Goal: Task Accomplishment & Management: Complete application form

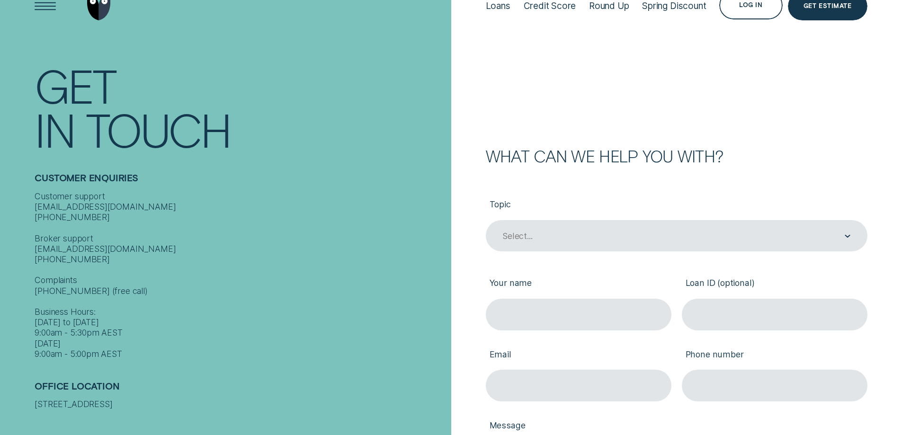
scroll to position [47, 0]
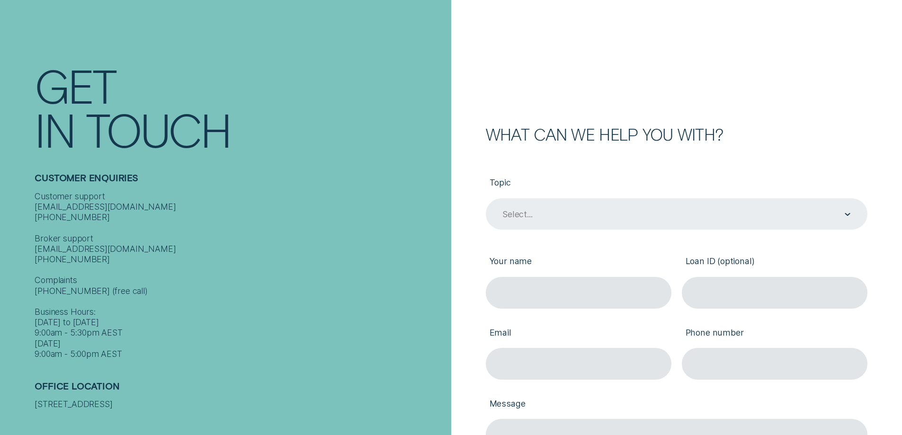
click at [664, 204] on div "Select..." at bounding box center [677, 214] width 382 height 32
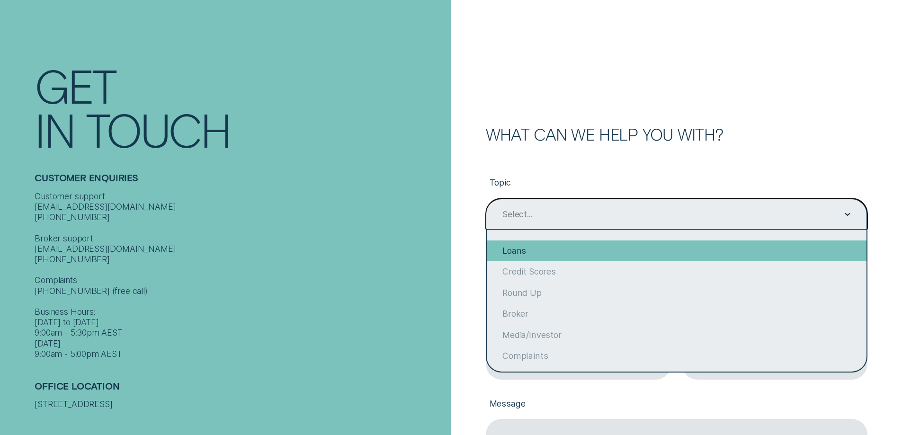
click at [611, 252] on div "Loans" at bounding box center [677, 251] width 380 height 21
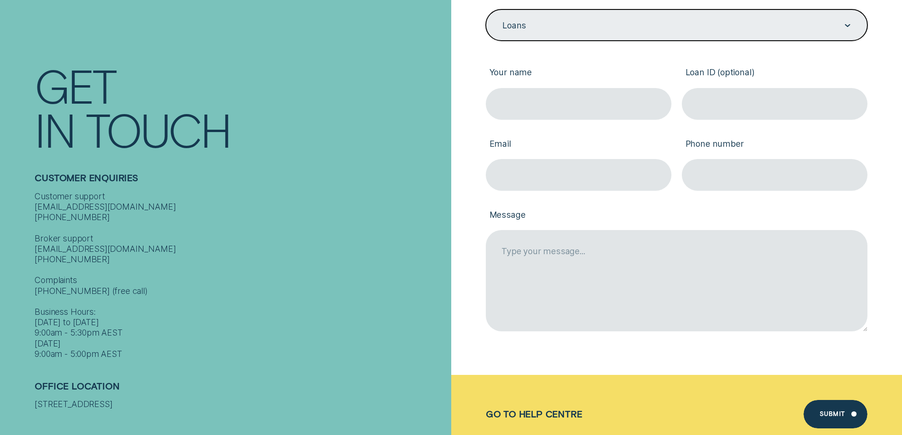
scroll to position [237, 0]
click at [602, 101] on input "Your name" at bounding box center [579, 104] width 186 height 32
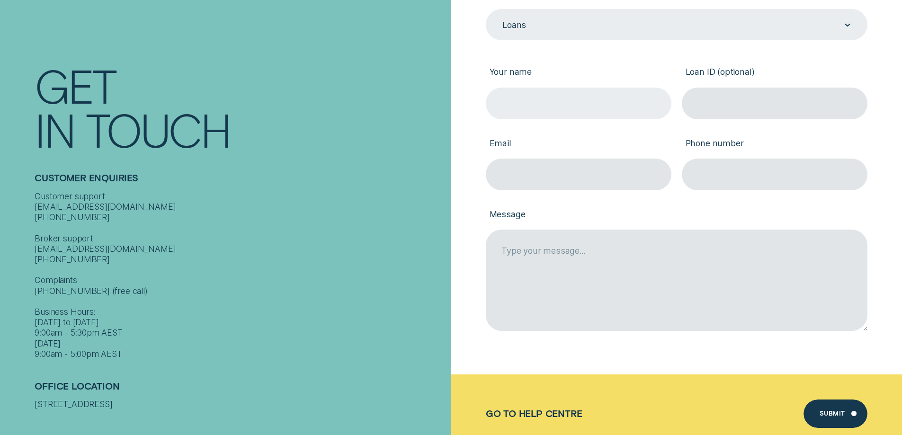
type input "[PERSON_NAME]"
type input "[EMAIL_ADDRESS][DOMAIN_NAME]"
type input "0406959350"
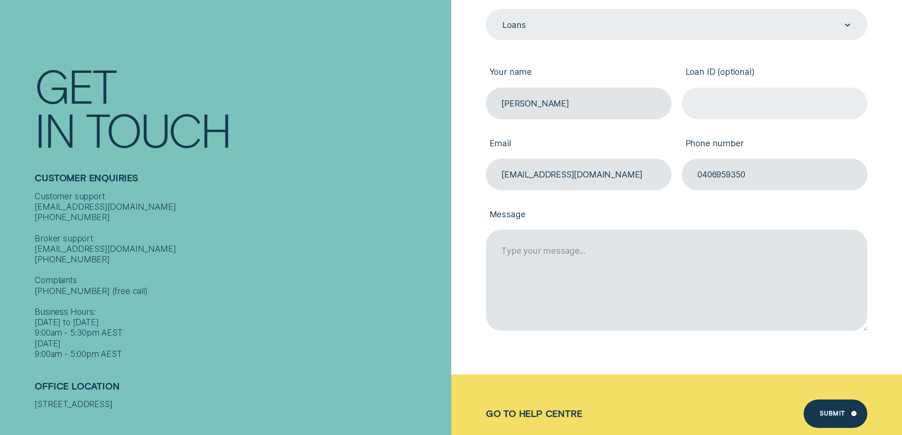
click at [765, 101] on input "Loan ID (optional)" at bounding box center [775, 104] width 186 height 32
paste input "LOAN ID 471187"
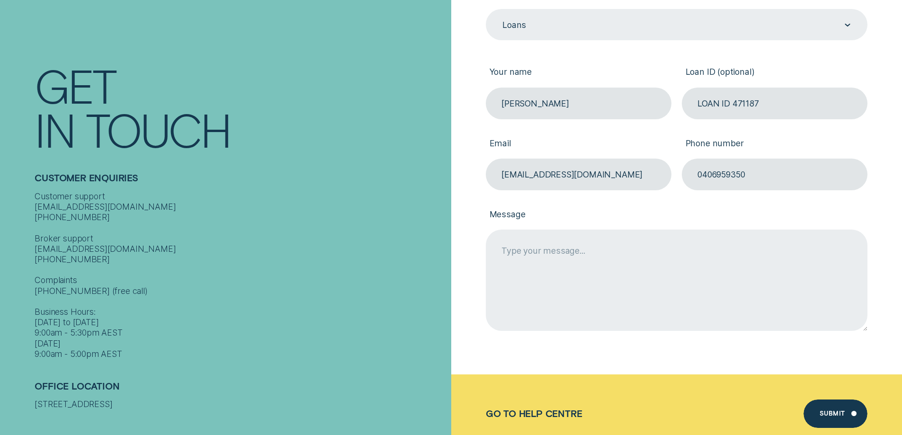
type input "LOAN ID 471187"
click at [571, 250] on textarea "Message" at bounding box center [677, 280] width 382 height 101
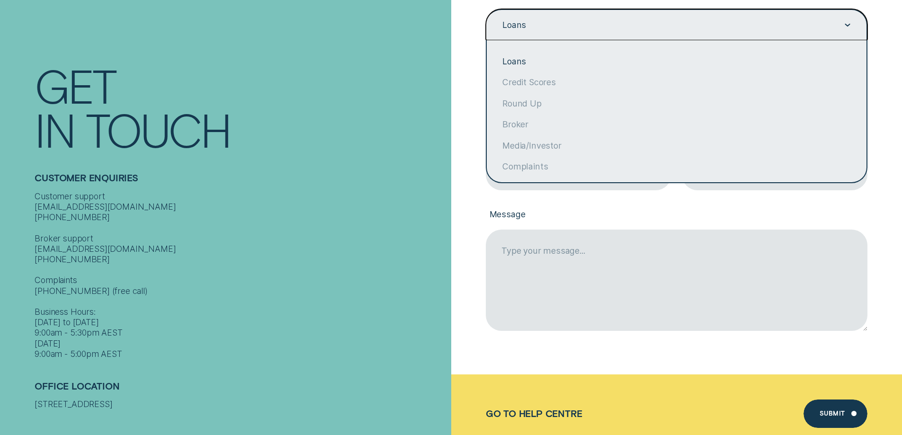
click at [833, 27] on div "Loans" at bounding box center [676, 25] width 349 height 12
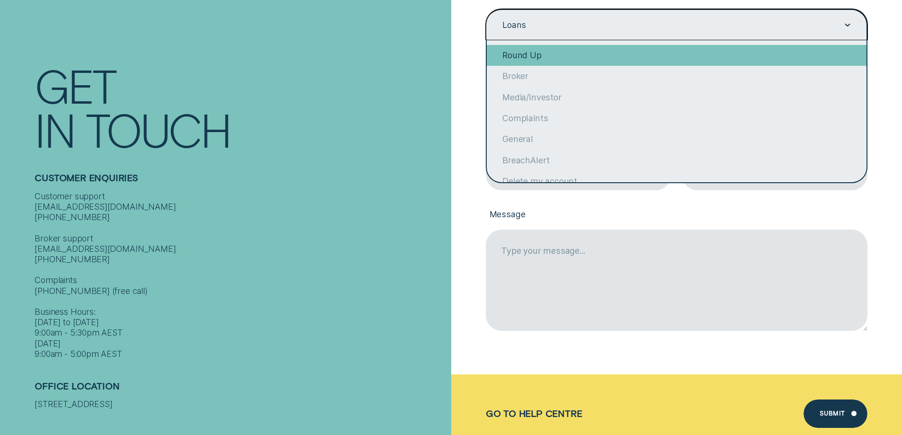
scroll to position [0, 0]
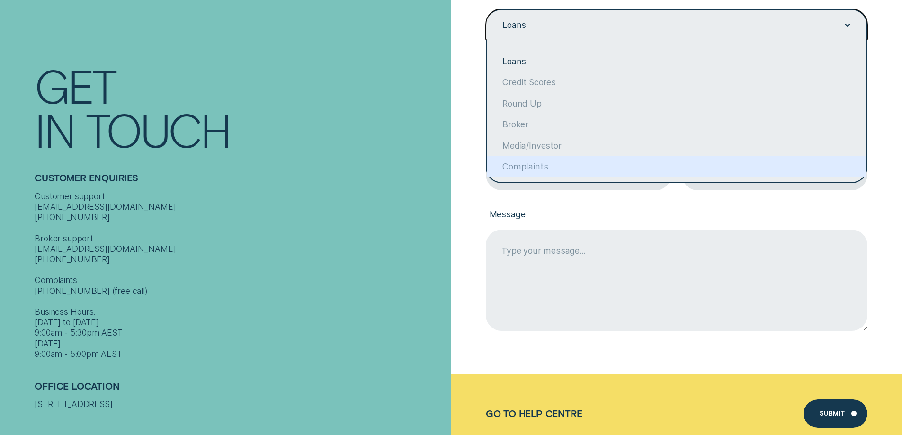
click at [575, 263] on textarea "Message" at bounding box center [677, 280] width 382 height 101
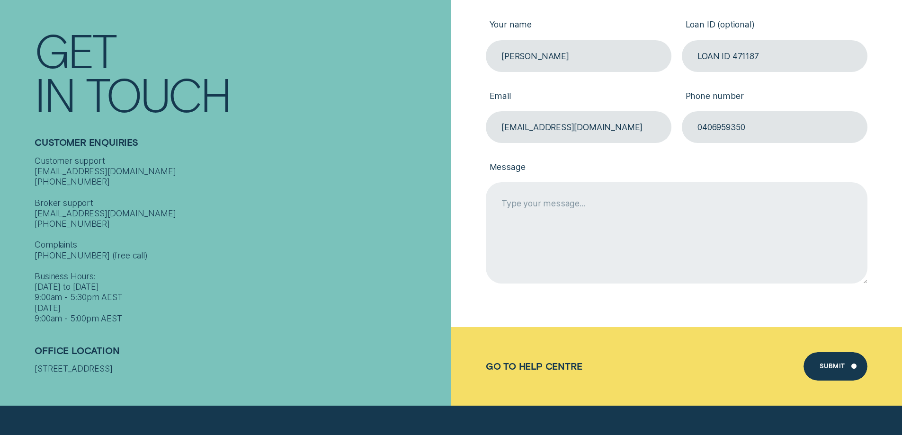
scroll to position [237, 0]
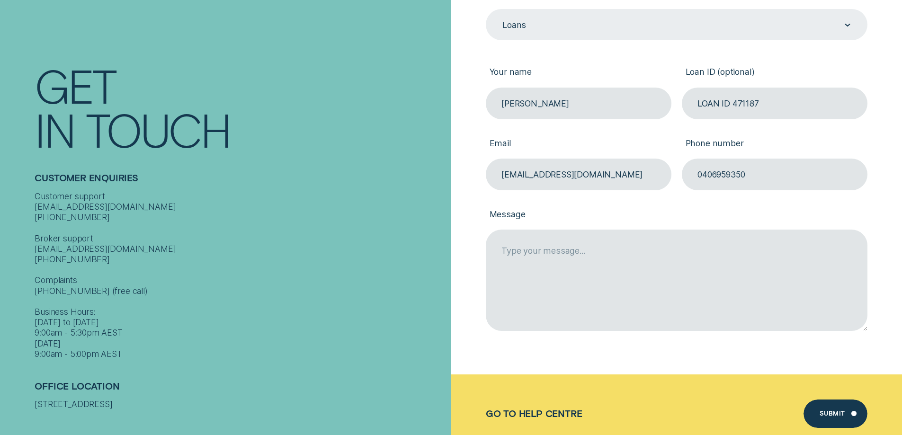
click at [780, 36] on div "Loans" at bounding box center [677, 25] width 382 height 32
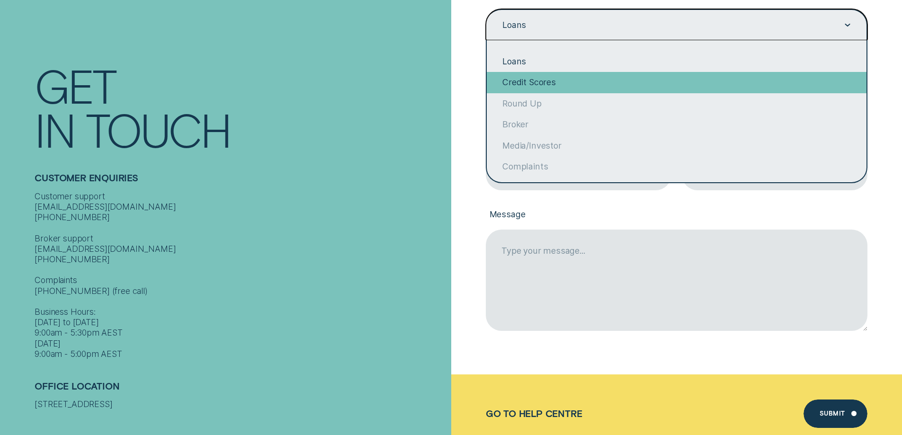
scroll to position [73, 0]
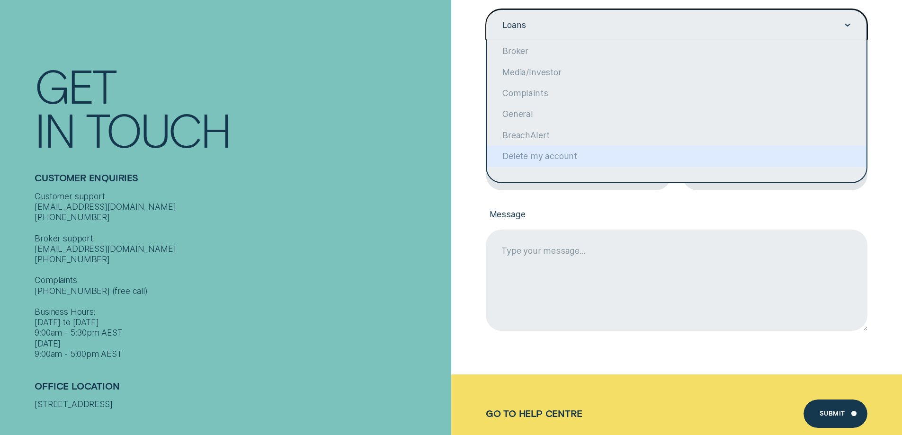
click at [655, 249] on textarea "Message" at bounding box center [677, 280] width 382 height 101
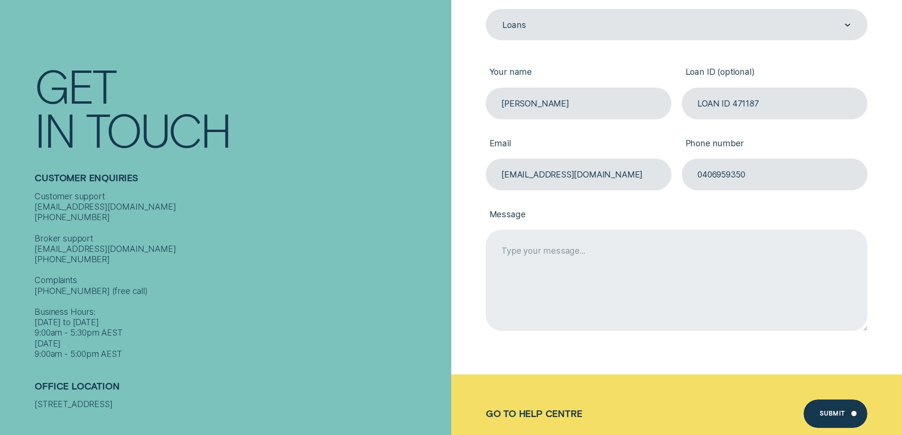
click at [655, 249] on textarea "Message" at bounding box center [677, 280] width 382 height 101
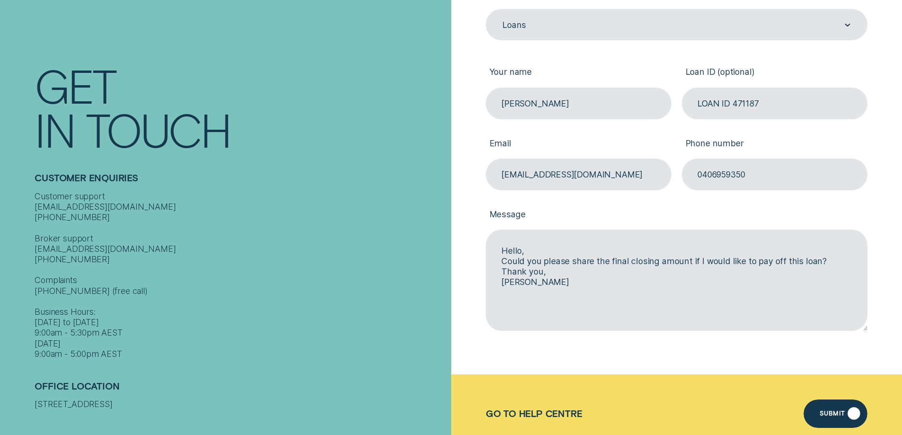
type textarea "Hello, Could you please share the final closing amount if I would like to pay o…"
click at [831, 413] on div "Submit" at bounding box center [833, 416] width 26 height 6
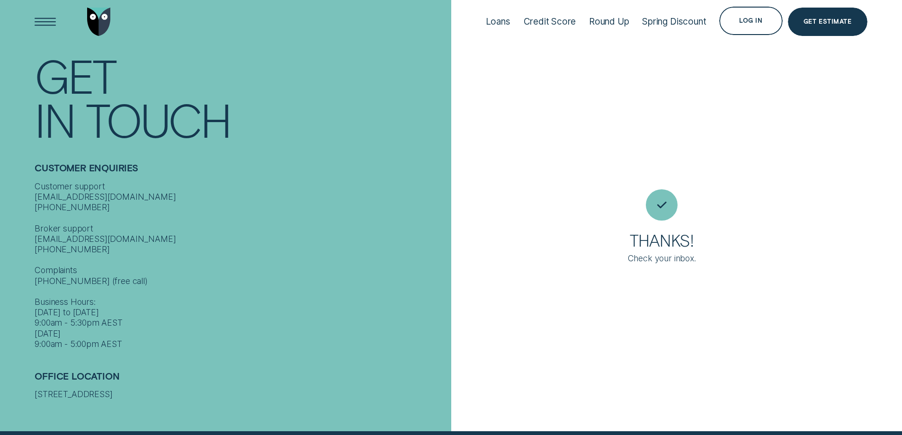
scroll to position [9, 0]
